Goal: Check status: Check status

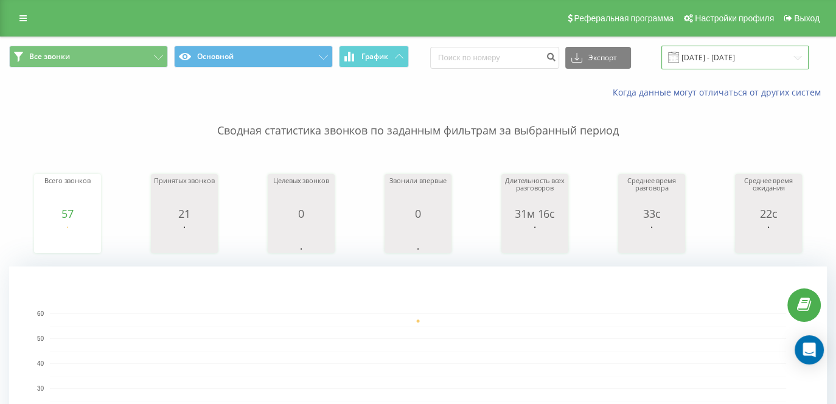
click at [728, 64] on input "[DATE] - [DATE]" at bounding box center [734, 58] width 147 height 24
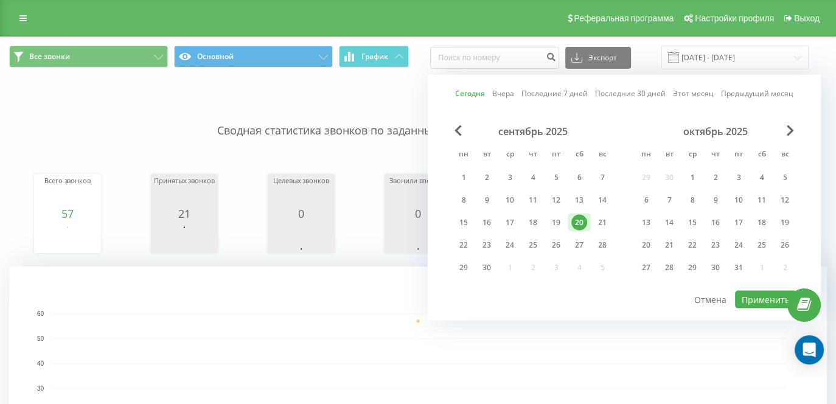
click at [626, 218] on div "сентябрь 2025 пн вт ср чт пт сб вс 1 2 3 4 5 6 7 8 9 10 11 12 13 14 15 16 17 18…" at bounding box center [624, 203] width 344 height 156
click at [602, 223] on div "21" at bounding box center [602, 223] width 16 height 16
click at [769, 292] on button "Применить" at bounding box center [765, 300] width 61 height 18
type input "[DATE] - [DATE]"
